Goal: Transaction & Acquisition: Purchase product/service

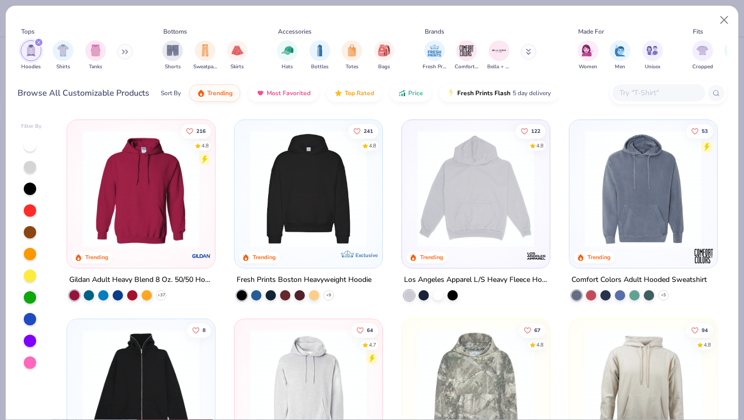
click at [34, 52] on img "filter for Hoodies" at bounding box center [30, 50] width 11 height 12
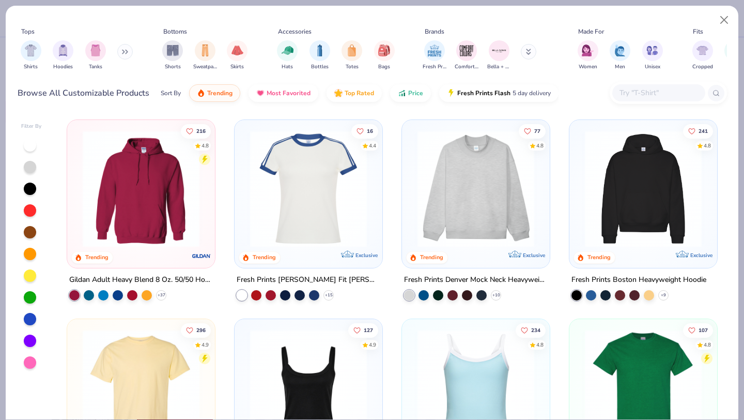
click at [120, 56] on div "Shirts Hoodies Tanks" at bounding box center [77, 55] width 119 height 38
click at [128, 54] on icon at bounding box center [125, 51] width 6 height 5
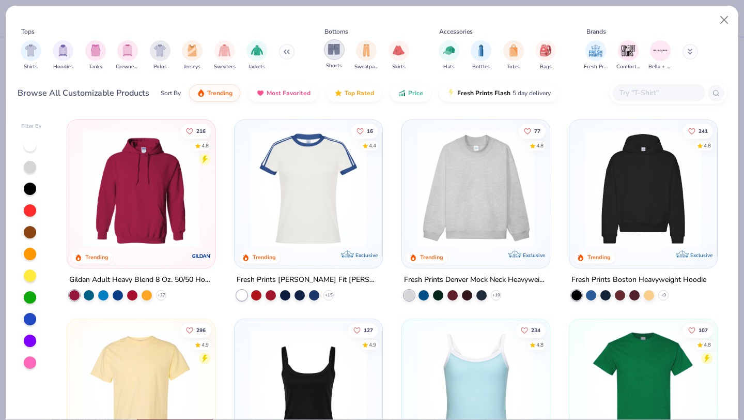
click at [342, 55] on div "filter for Shorts" at bounding box center [334, 49] width 21 height 21
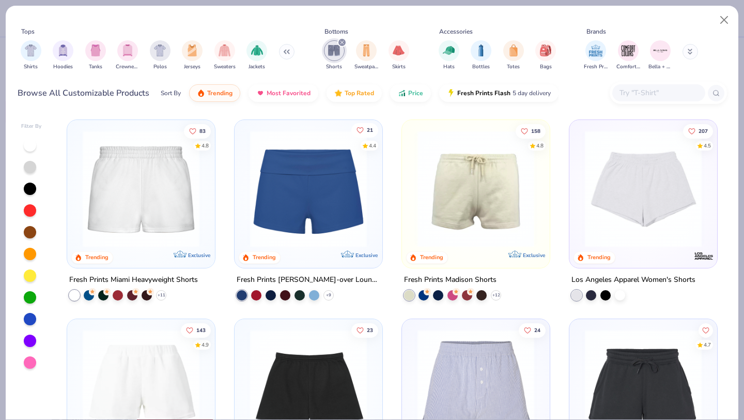
click at [358, 129] on icon "Like" at bounding box center [360, 130] width 6 height 6
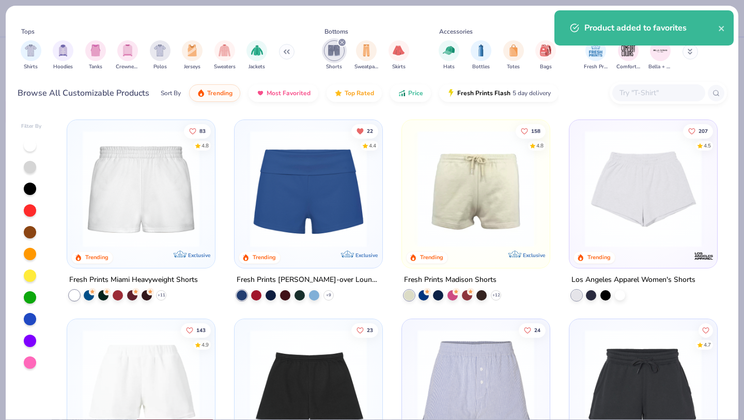
click at [357, 212] on img at bounding box center [308, 188] width 127 height 117
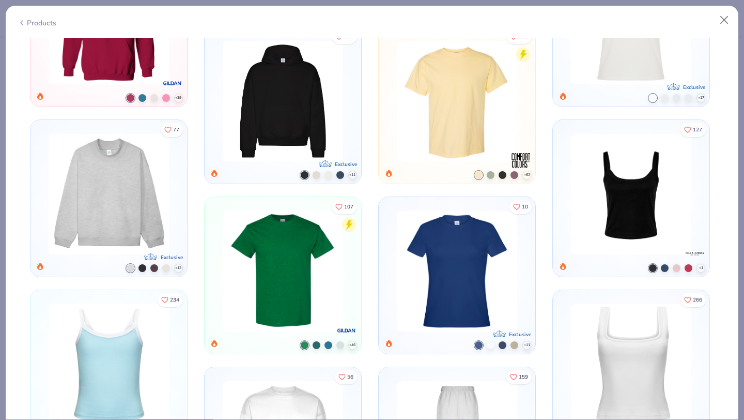
scroll to position [406, 0]
